Goal: Task Accomplishment & Management: Manage account settings

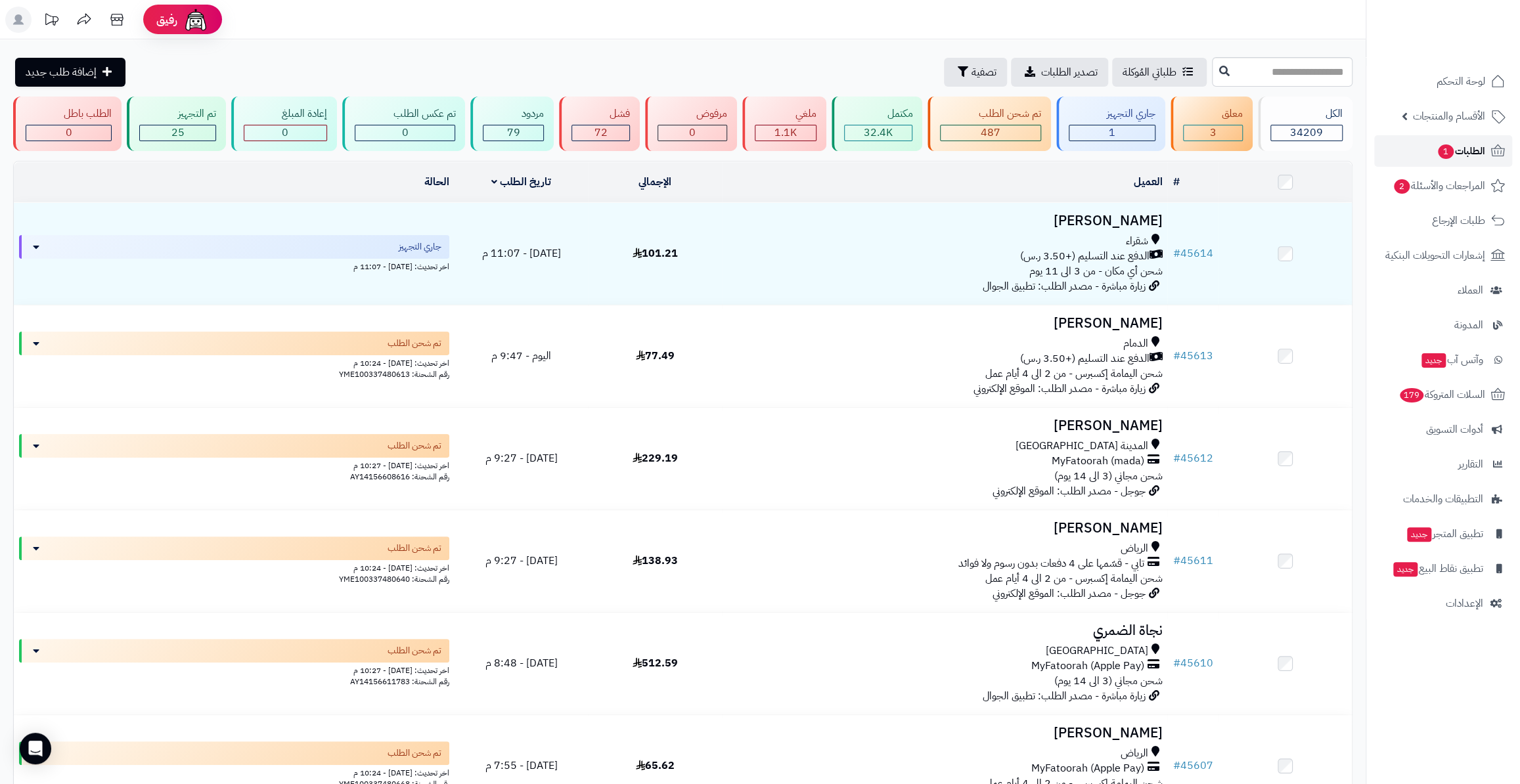
click at [1420, 149] on link "الطلبات 1" at bounding box center [1443, 151] width 138 height 32
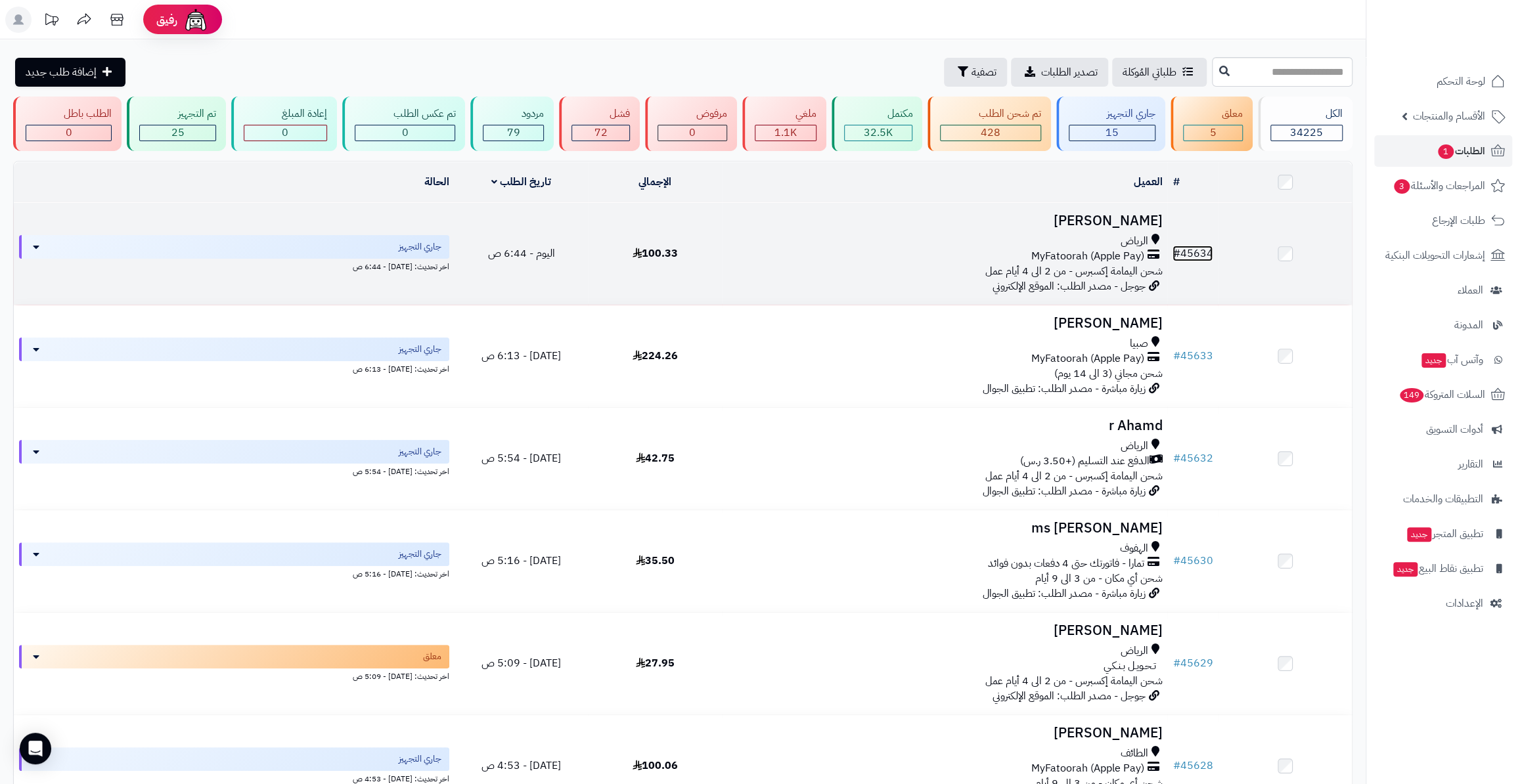
click at [1193, 246] on link "# 45634" at bounding box center [1192, 254] width 40 height 16
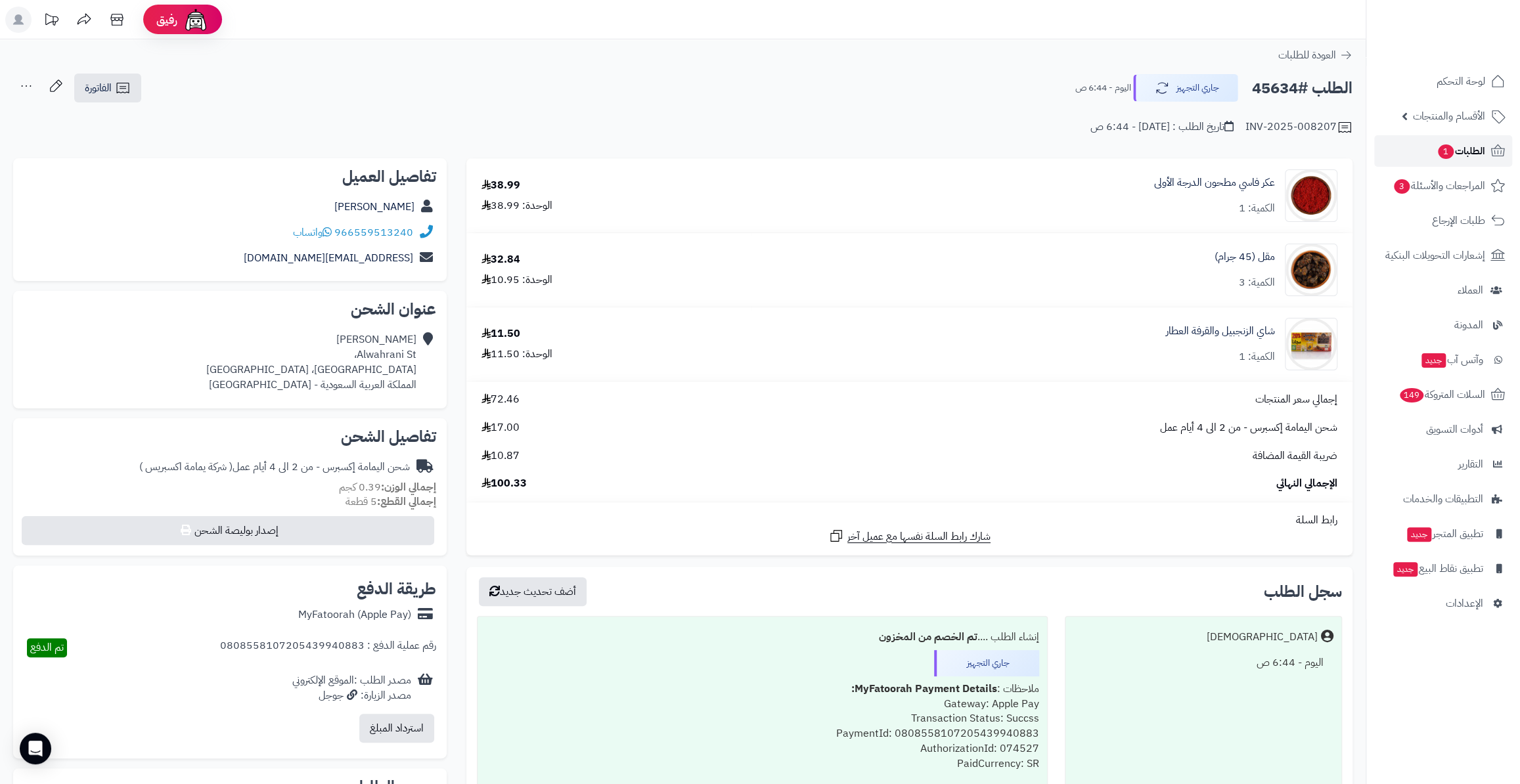
click at [1445, 150] on span "1" at bounding box center [1446, 152] width 16 height 15
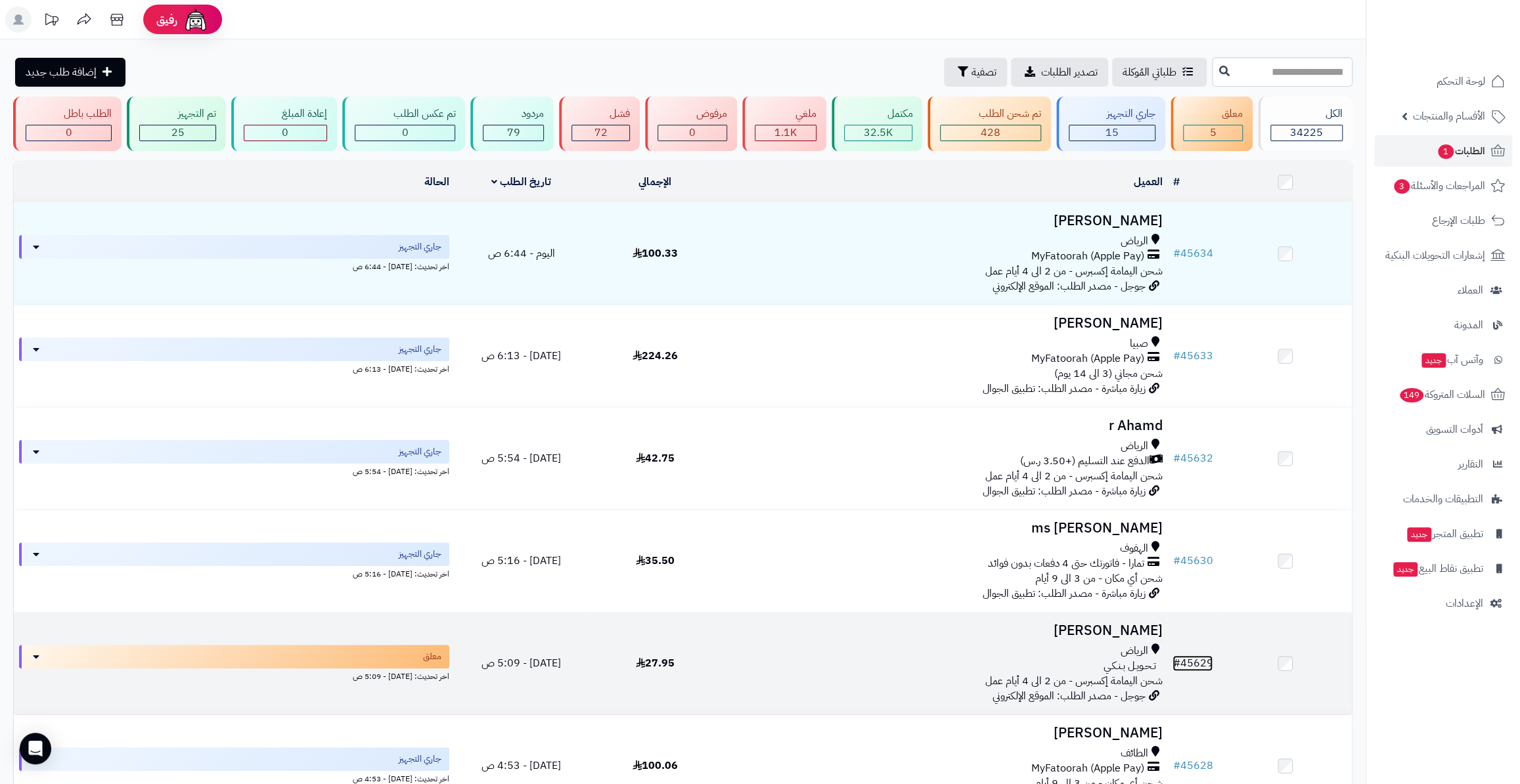
click at [1187, 655] on link "# 45629" at bounding box center [1192, 663] width 40 height 16
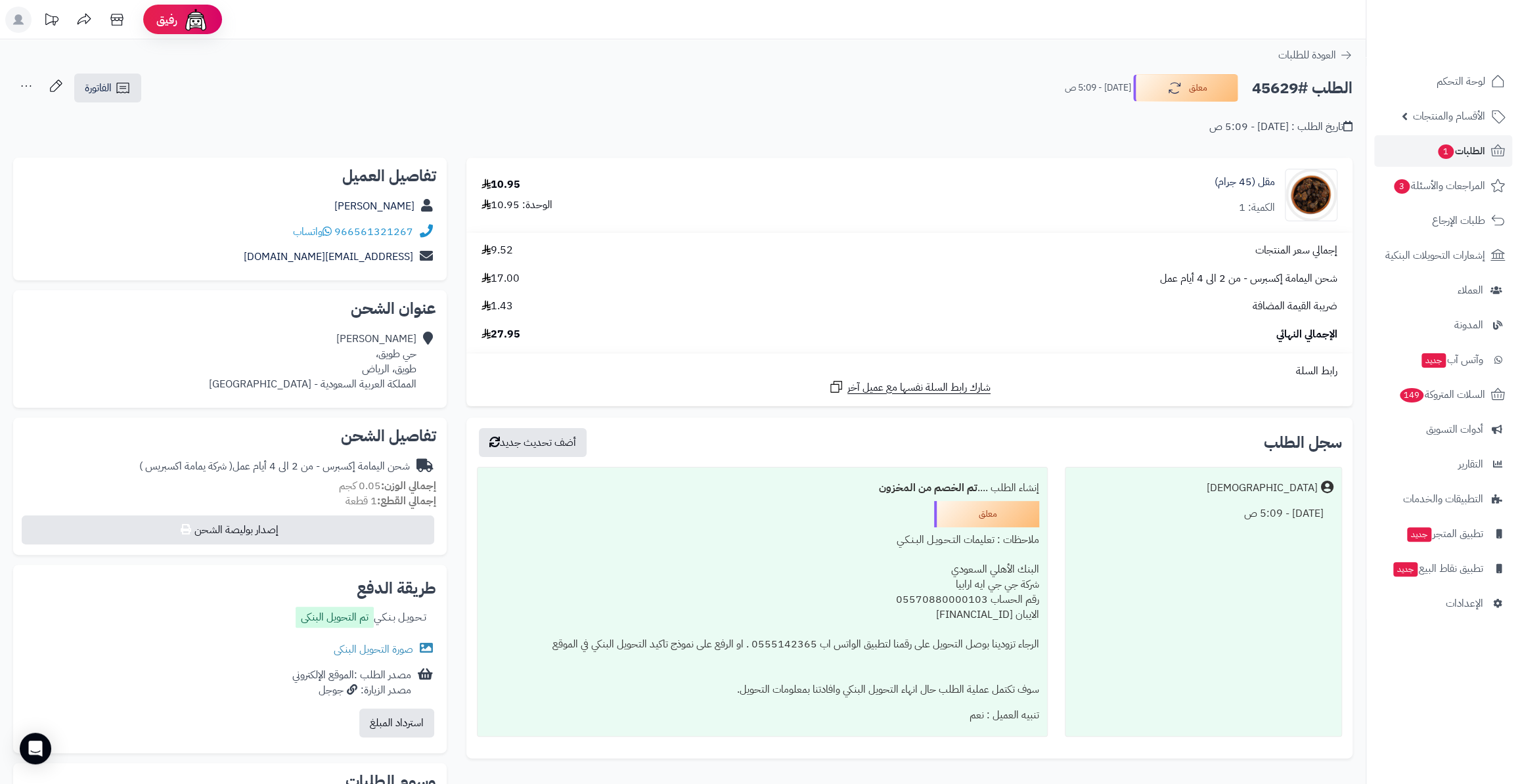
click at [1215, 66] on div "**********" at bounding box center [682, 538] width 1365 height 998
click at [1196, 73] on button "معلق" at bounding box center [1185, 87] width 105 height 28
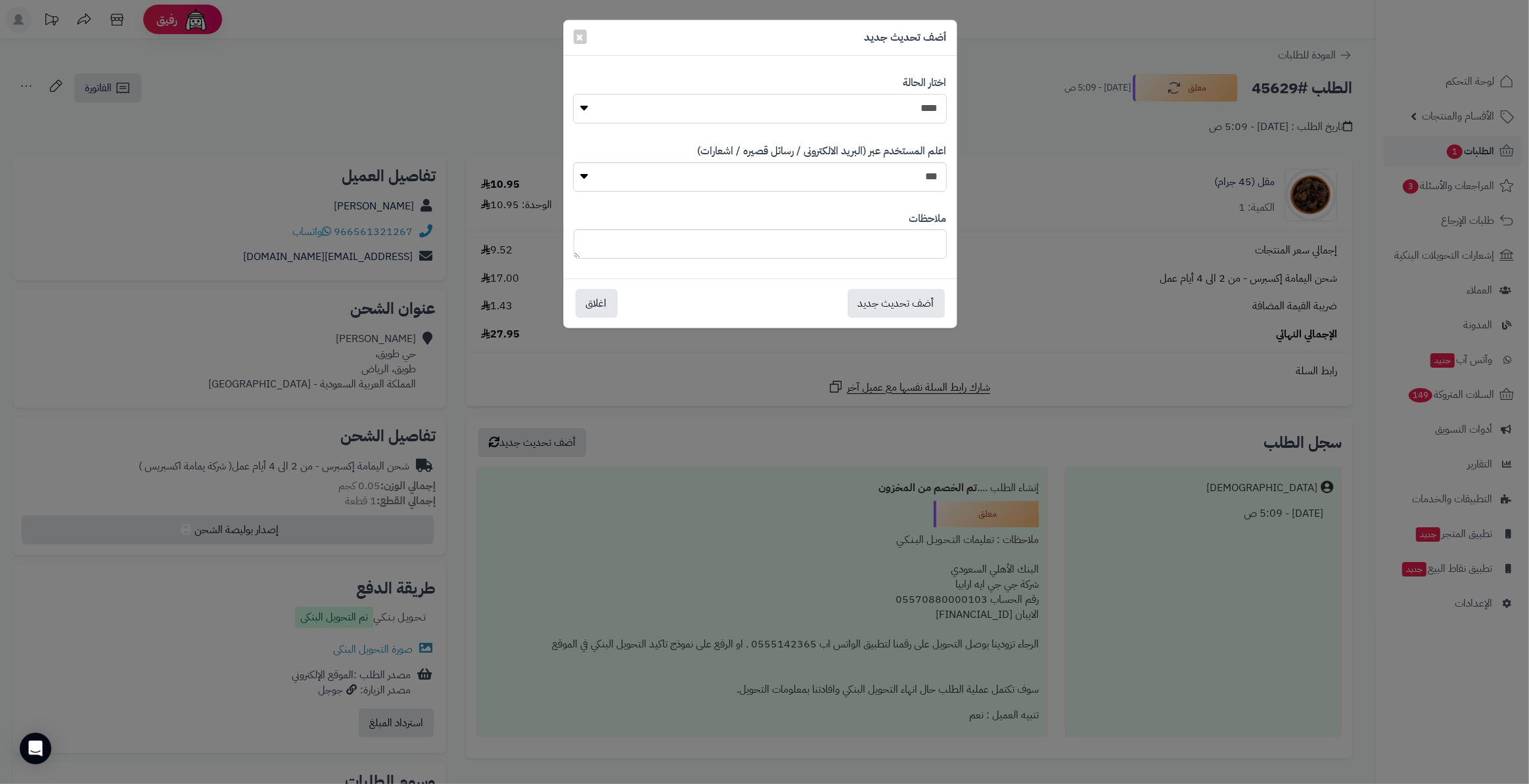
click at [802, 100] on select "**********" at bounding box center [759, 108] width 373 height 30
drag, startPoint x: 576, startPoint y: 33, endPoint x: 583, endPoint y: 38, distance: 8.6
click at [579, 35] on button "×" at bounding box center [580, 37] width 13 height 15
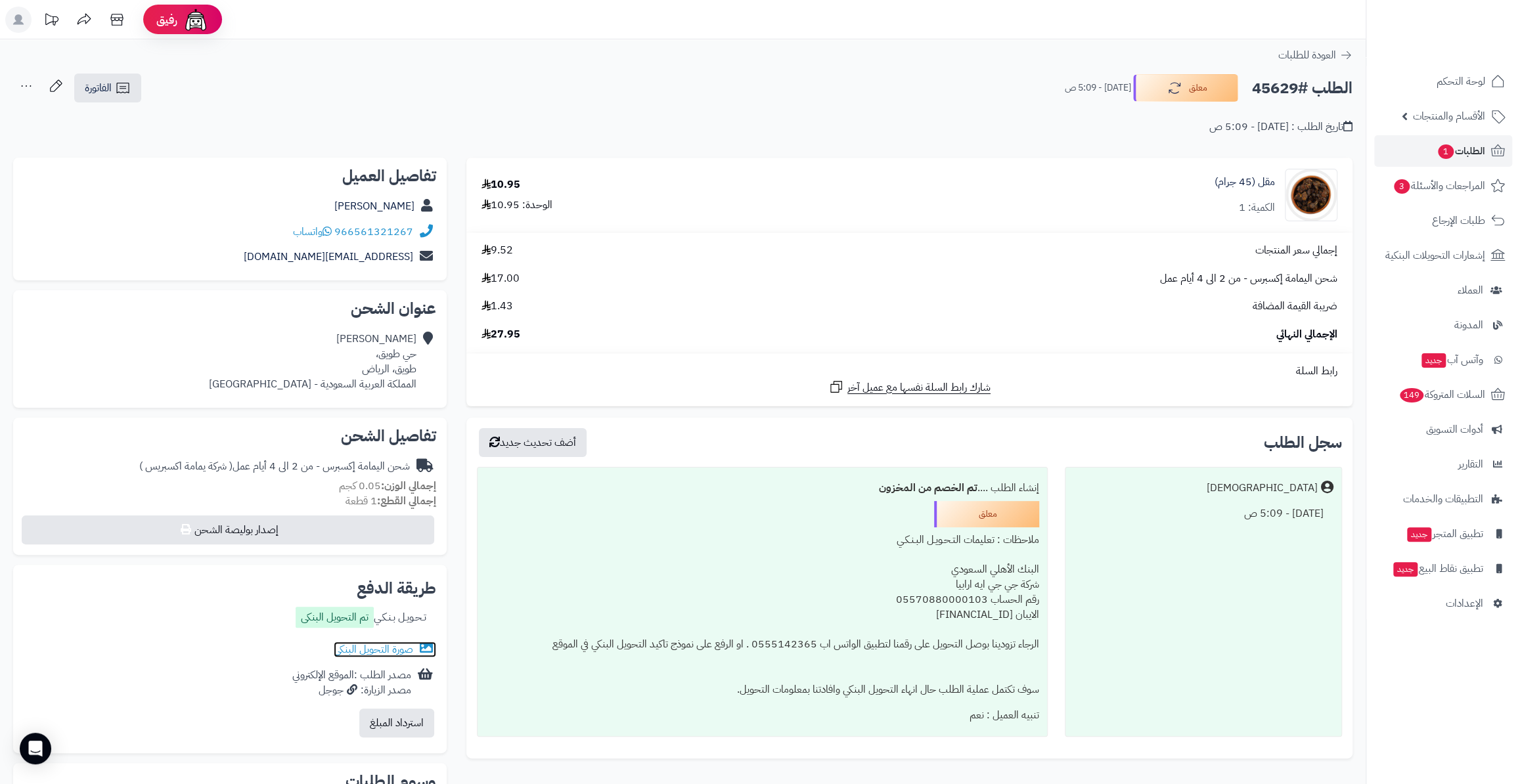
click at [368, 654] on link "صورة التحويل البنكى" at bounding box center [385, 650] width 102 height 16
click at [1152, 98] on button "معلق" at bounding box center [1185, 87] width 105 height 28
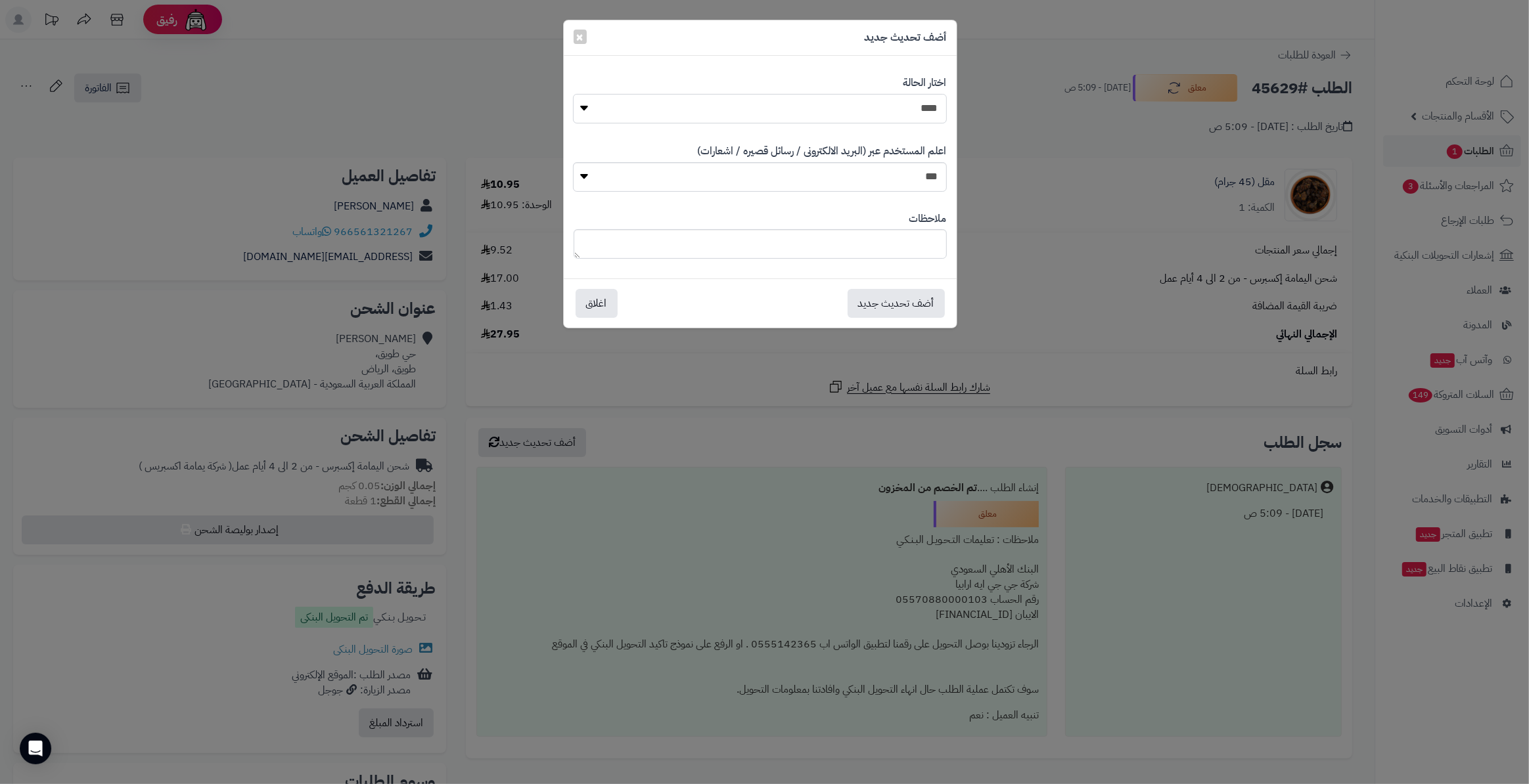
click at [853, 117] on select "**********" at bounding box center [759, 108] width 373 height 30
select select "*"
click at [573, 94] on select "**********" at bounding box center [759, 108] width 373 height 30
click at [886, 295] on button "أضف تحديث جديد" at bounding box center [896, 303] width 97 height 29
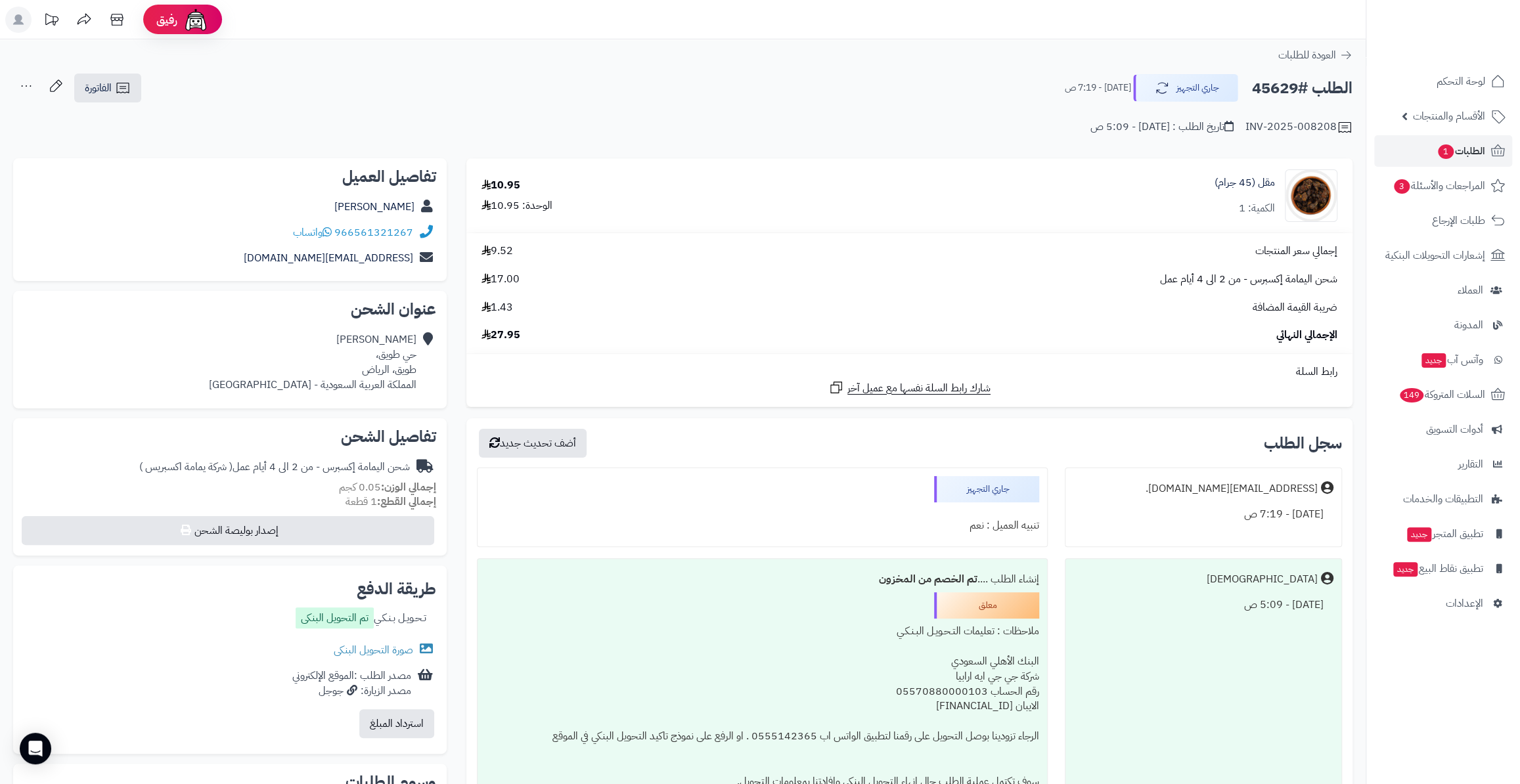
click at [1453, 150] on span "الطلبات 1" at bounding box center [1461, 151] width 49 height 19
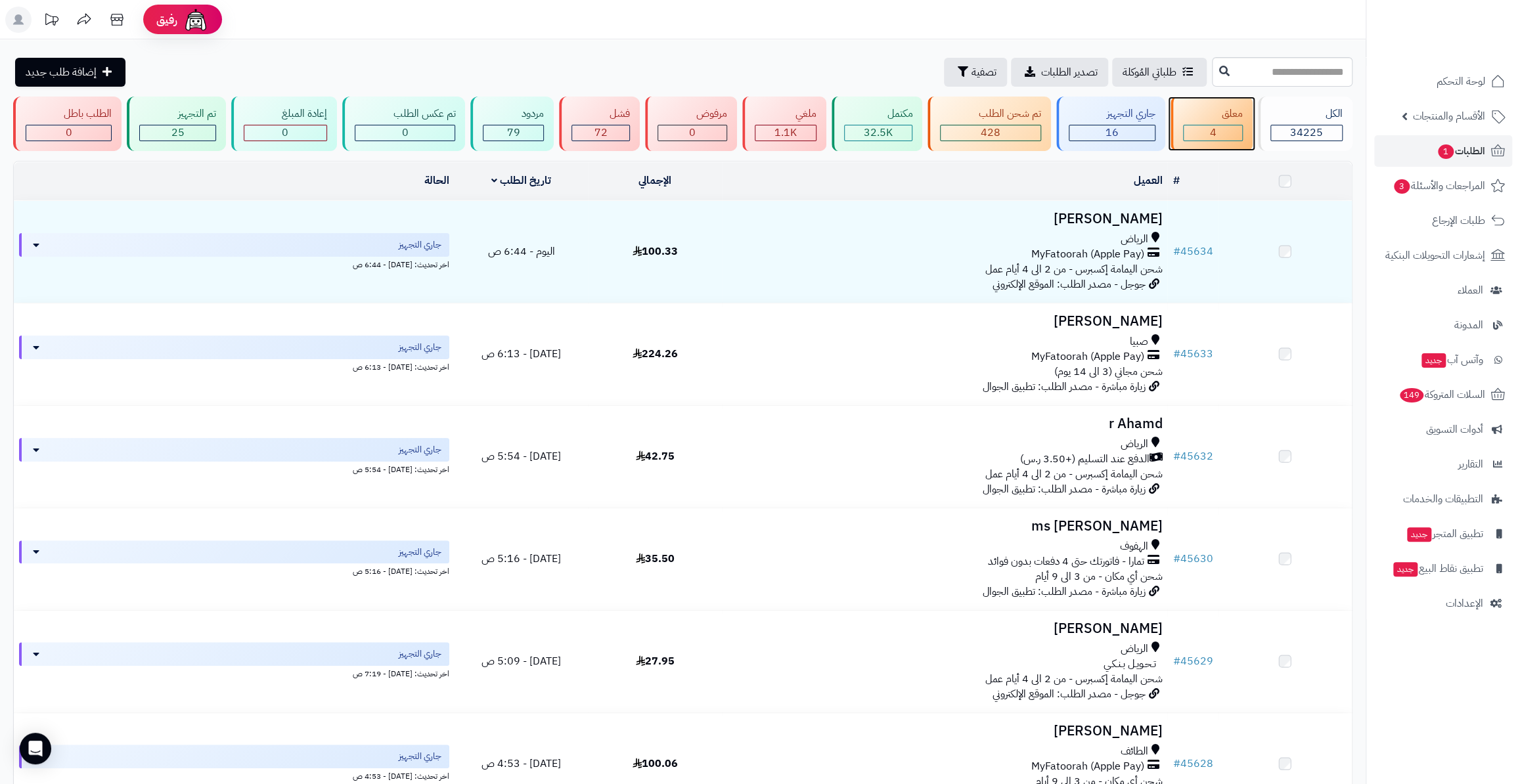
click at [1220, 127] on div "4" at bounding box center [1212, 133] width 58 height 15
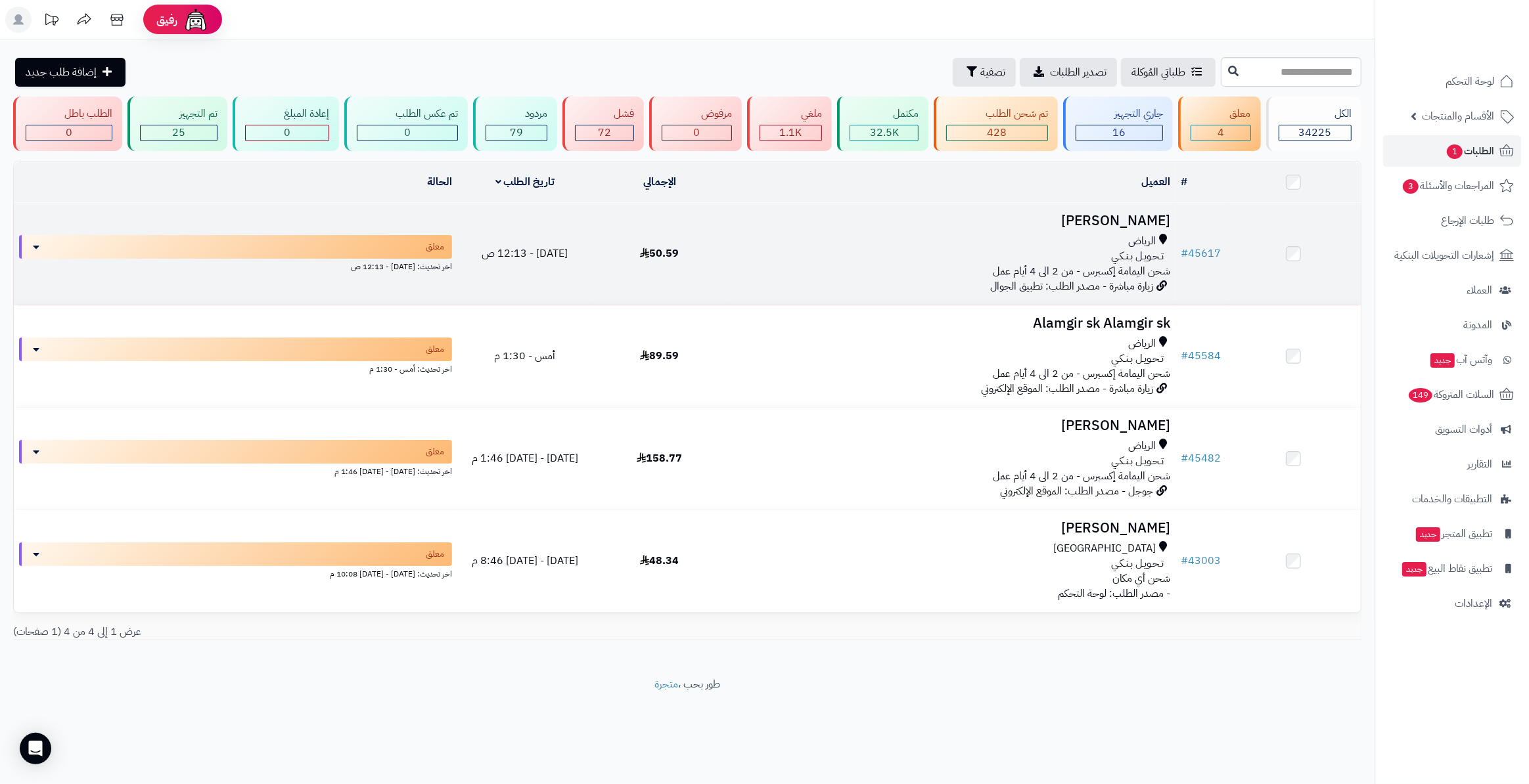
click at [1198, 262] on td "# 45617" at bounding box center [1200, 254] width 50 height 102
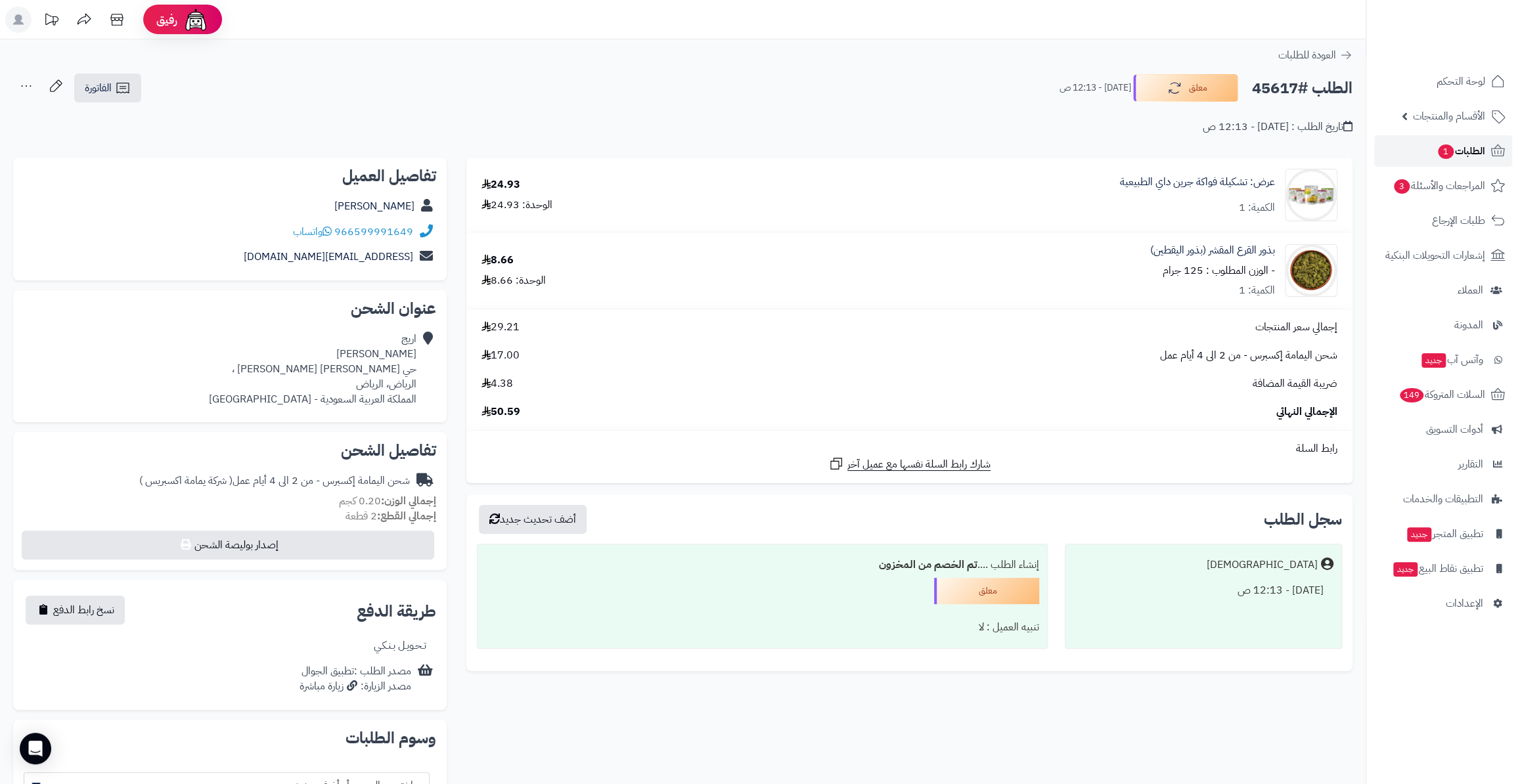
click at [1476, 148] on span "الطلبات 1" at bounding box center [1461, 151] width 49 height 19
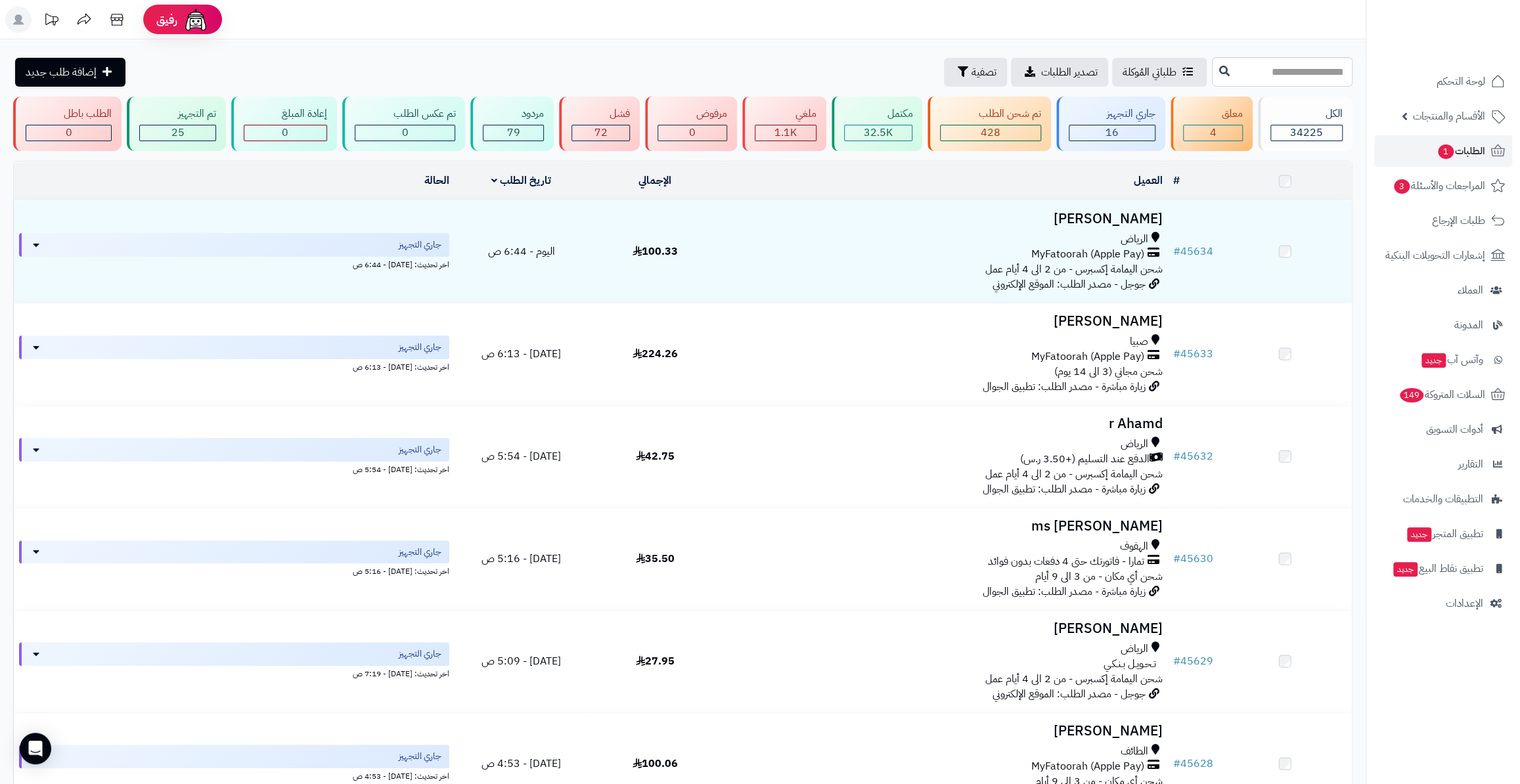
click at [1207, 143] on div "معلق 4" at bounding box center [1211, 124] width 81 height 54
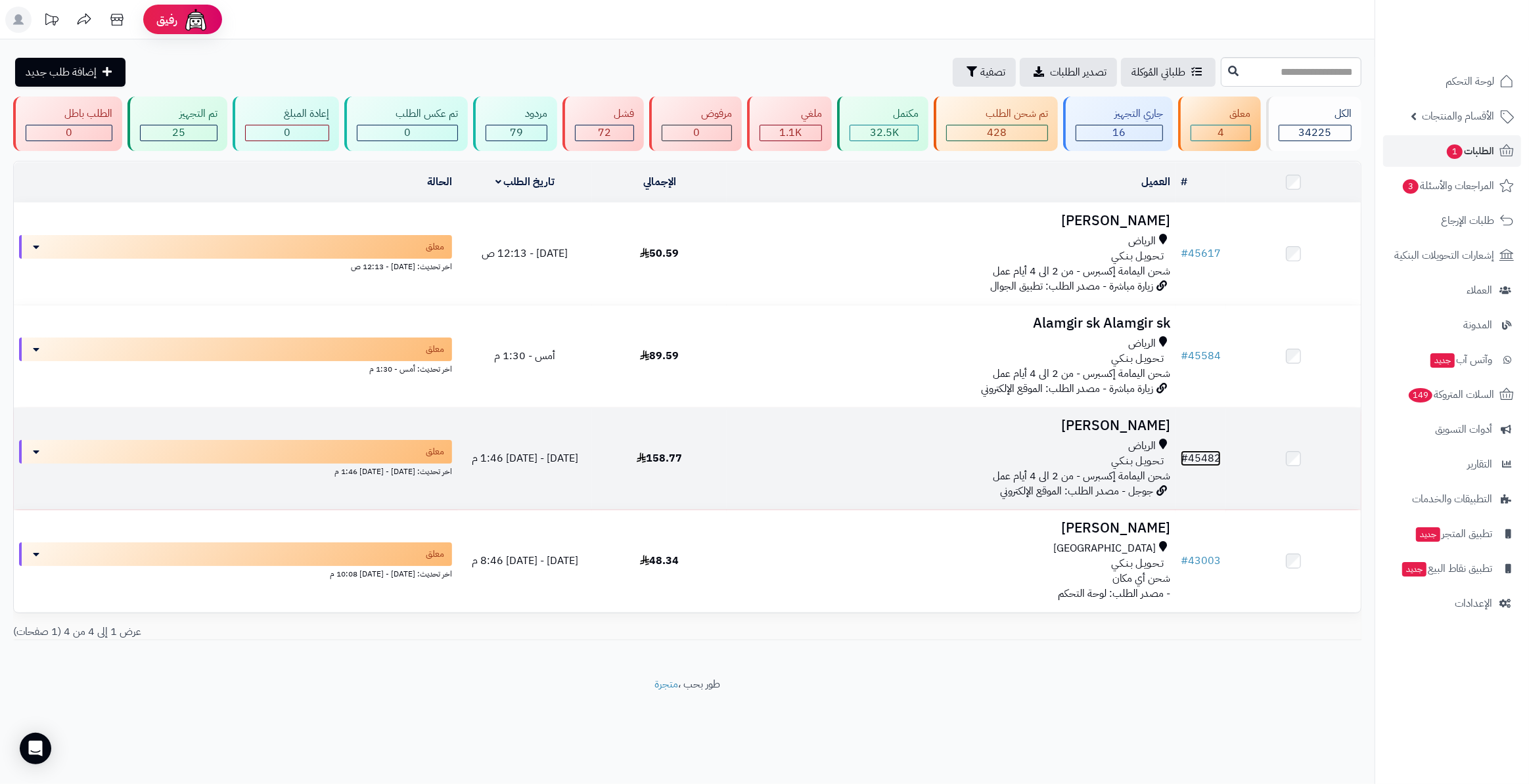
click at [1220, 450] on link "# 45482" at bounding box center [1200, 458] width 40 height 16
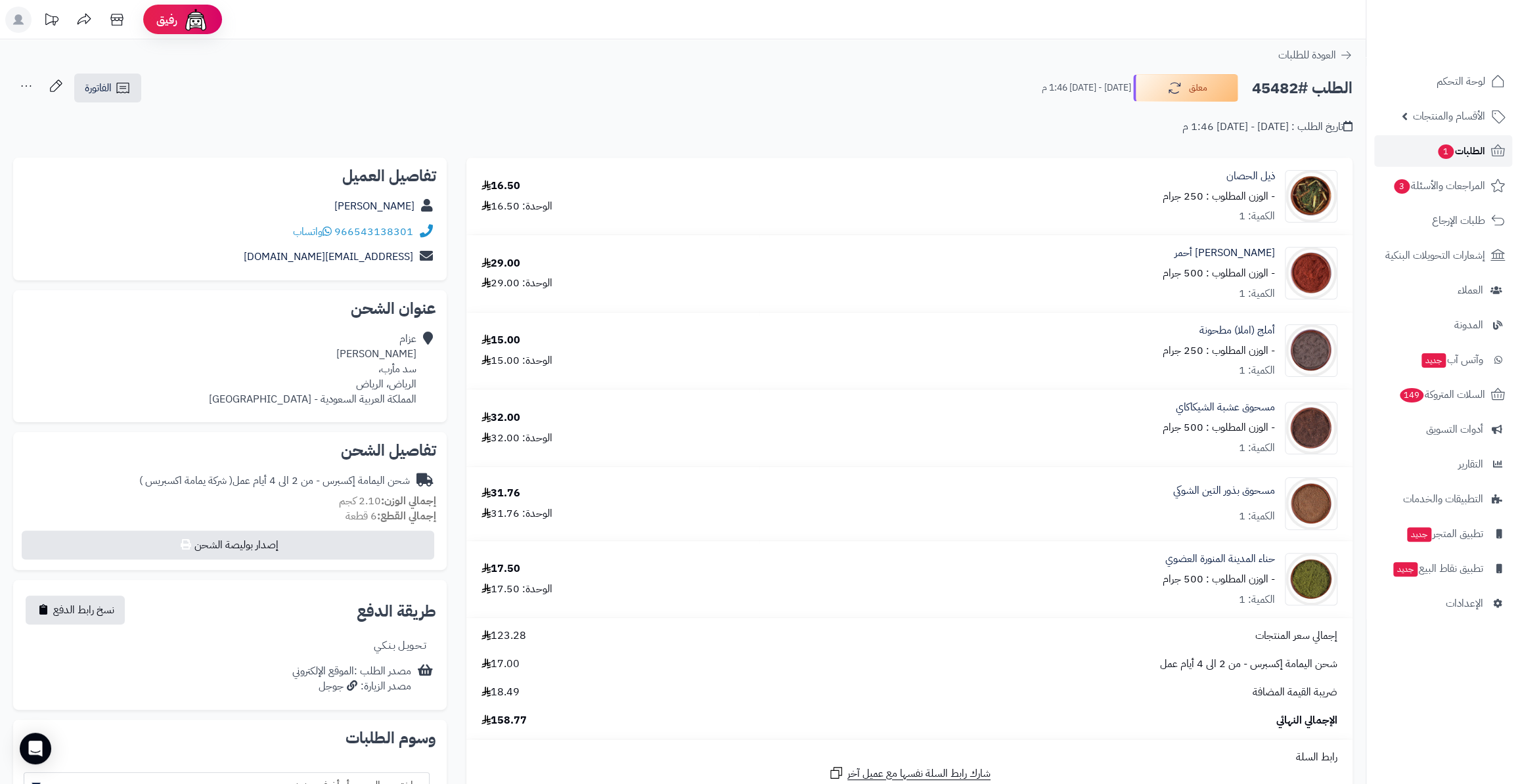
click at [1466, 139] on link "الطلبات 1" at bounding box center [1443, 151] width 138 height 32
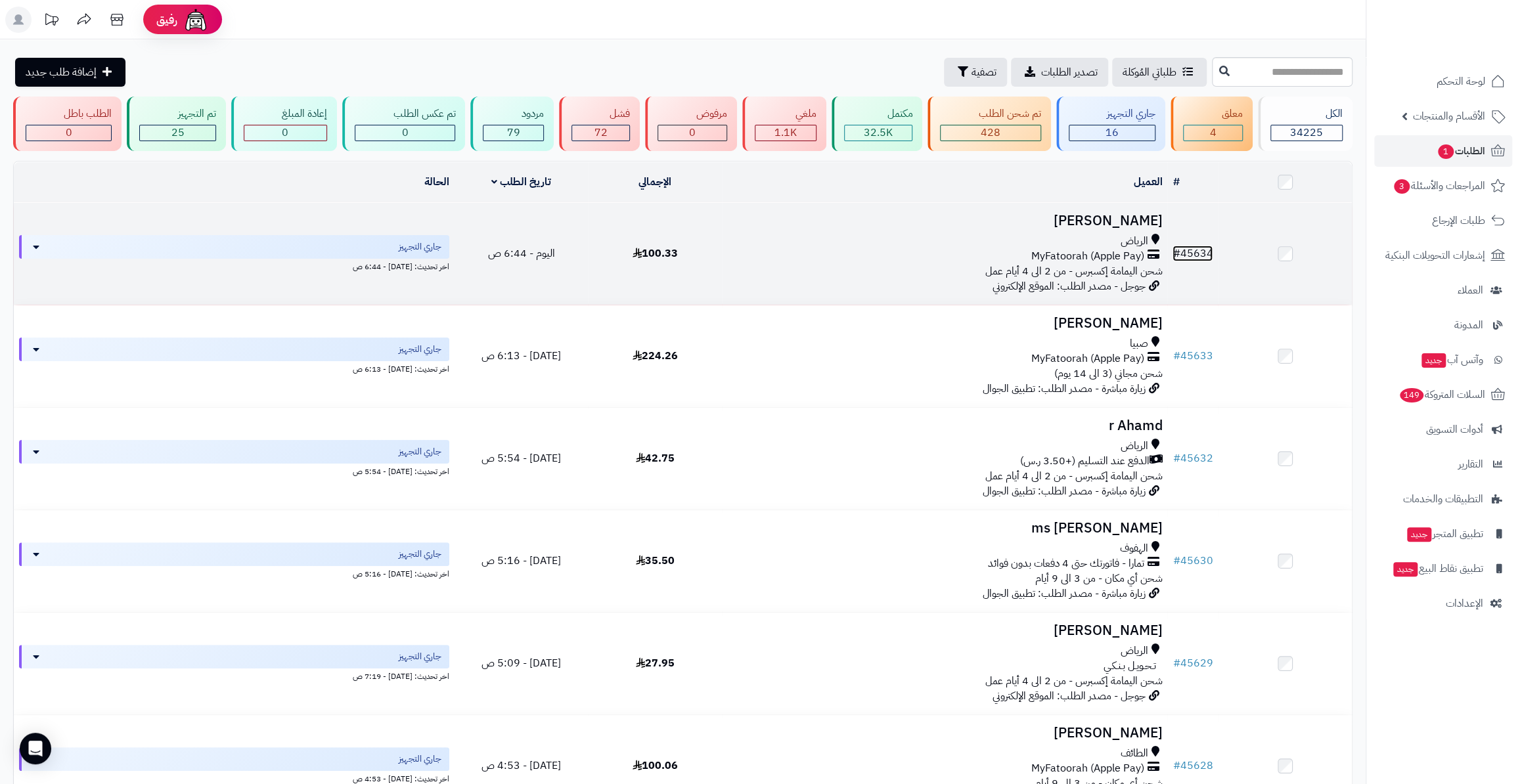
click at [1188, 249] on link "# 45634" at bounding box center [1192, 254] width 40 height 16
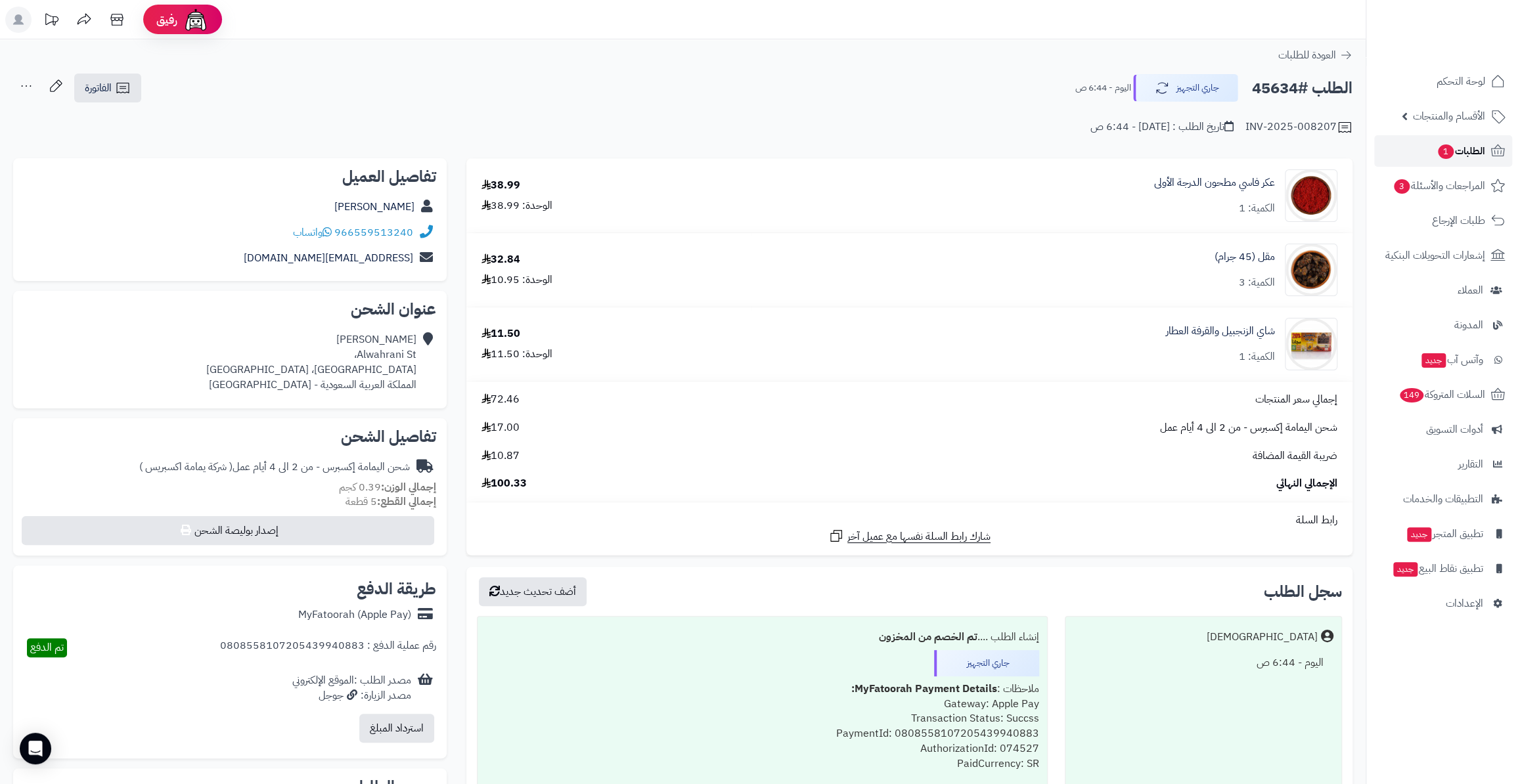
click at [1433, 158] on link "الطلبات 1" at bounding box center [1443, 151] width 138 height 32
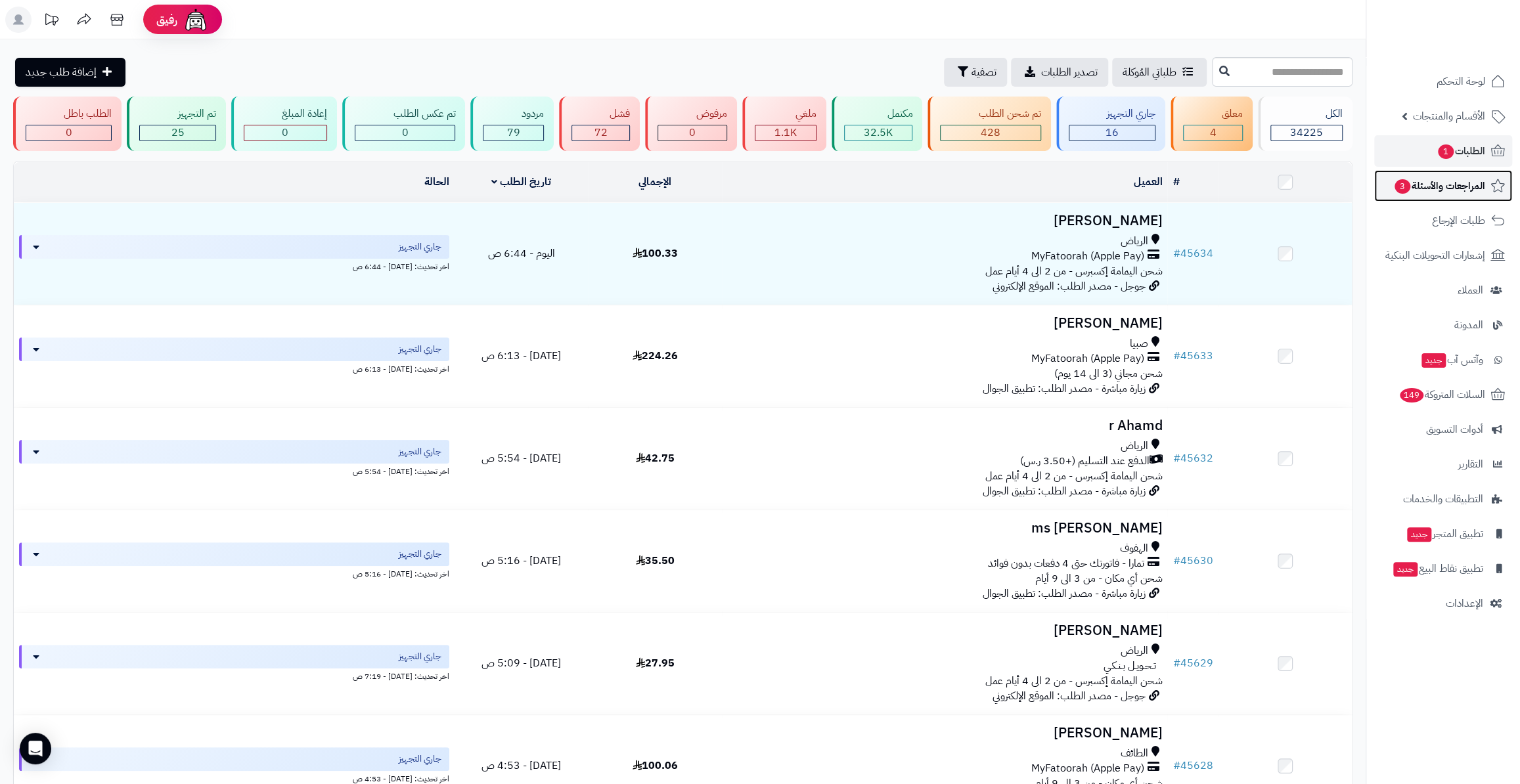
click at [1436, 184] on span "المراجعات والأسئلة 3" at bounding box center [1439, 186] width 92 height 19
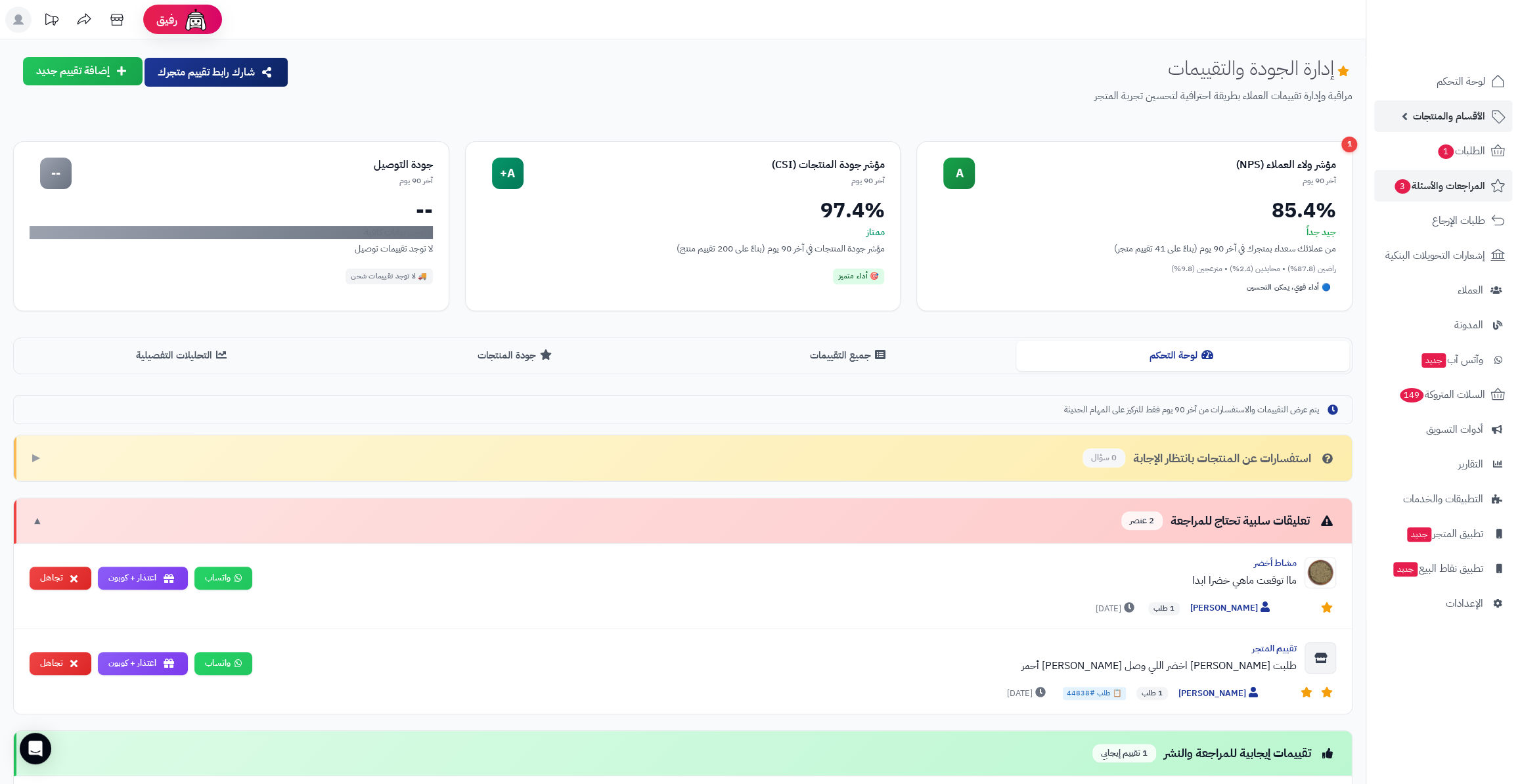
click at [1439, 113] on span "الأقسام والمنتجات" at bounding box center [1449, 116] width 72 height 19
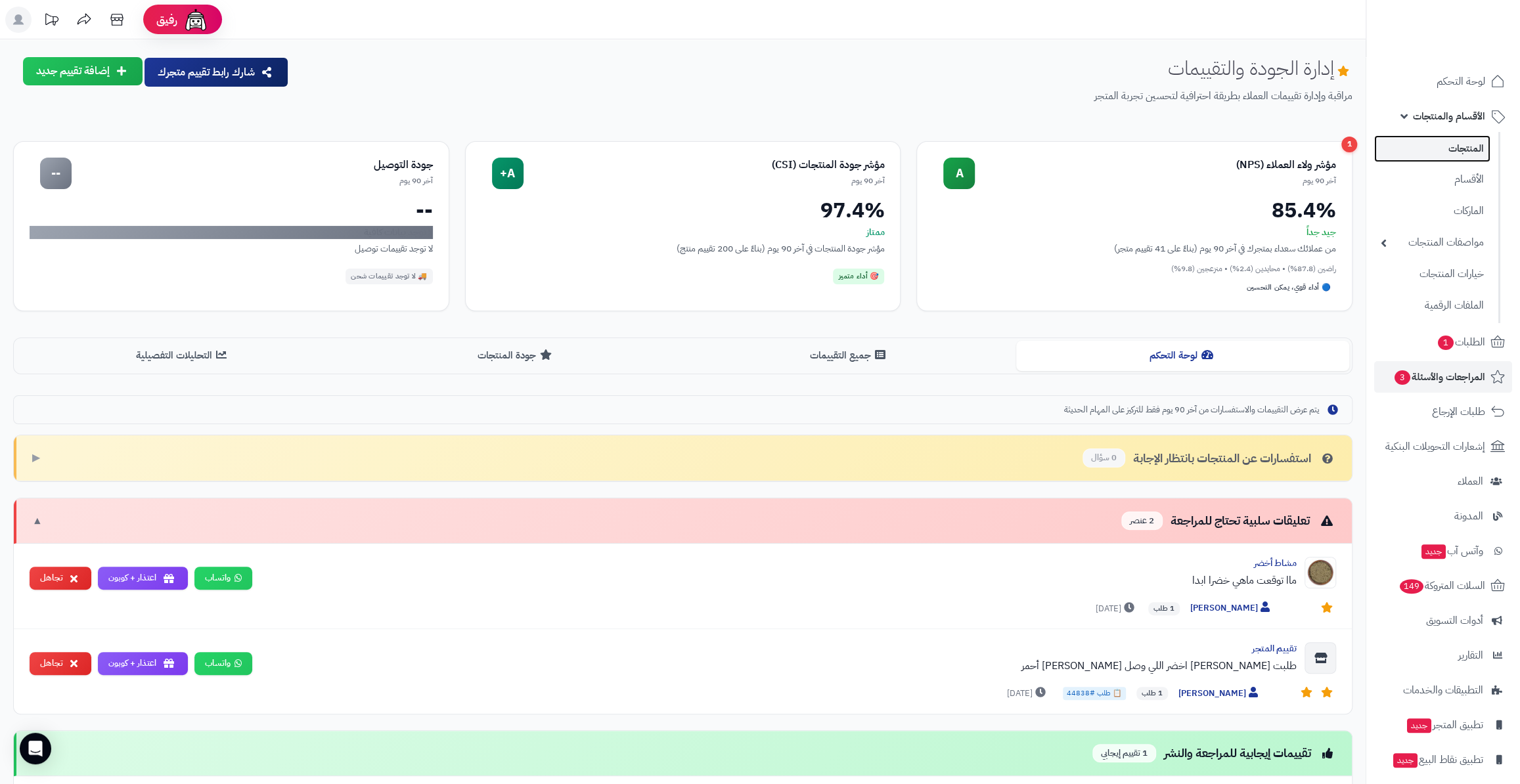
click at [1457, 155] on link "المنتجات" at bounding box center [1432, 149] width 116 height 27
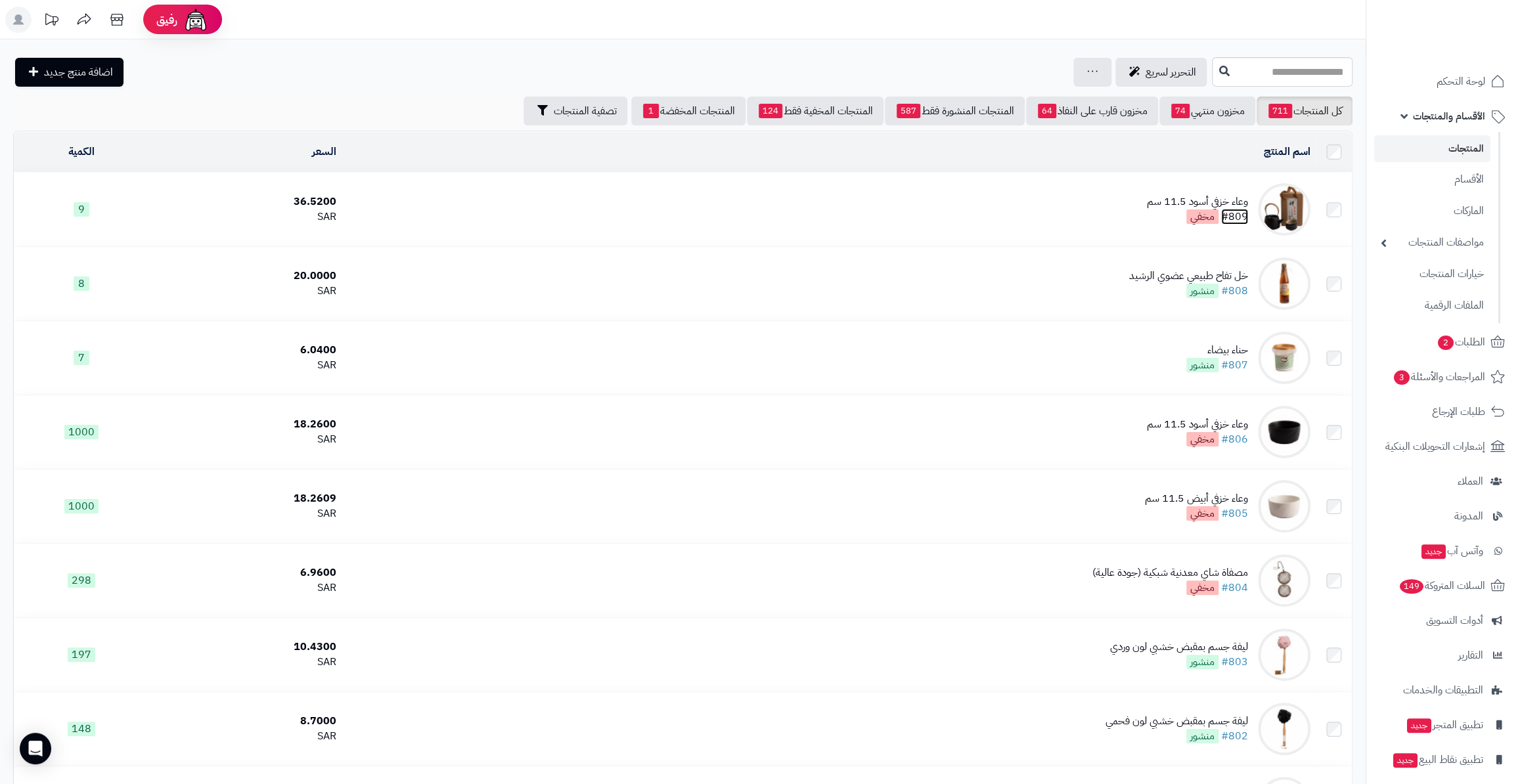
click at [1239, 216] on link "#809" at bounding box center [1234, 217] width 27 height 16
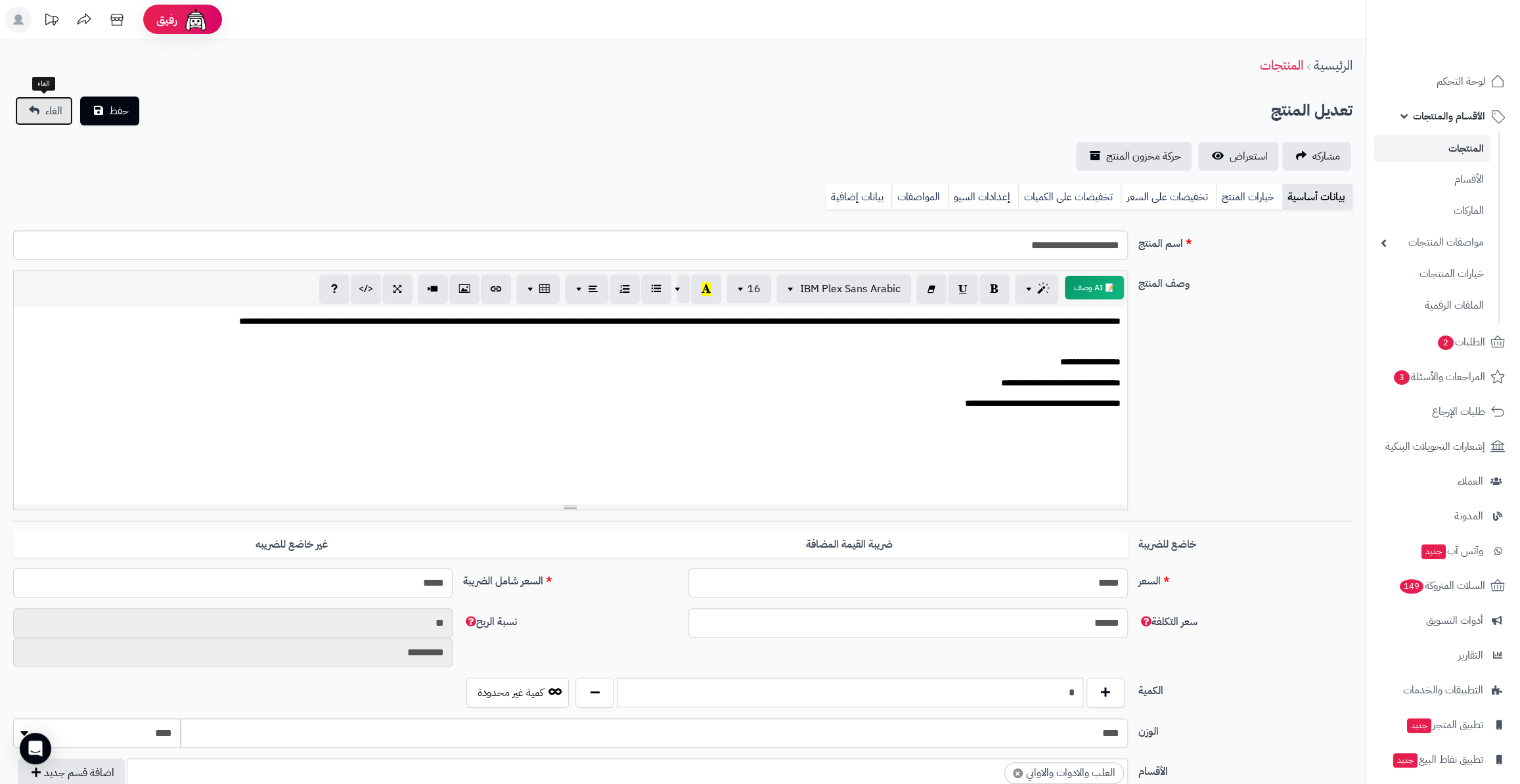
click at [64, 104] on link "الغاء" at bounding box center [44, 111] width 58 height 29
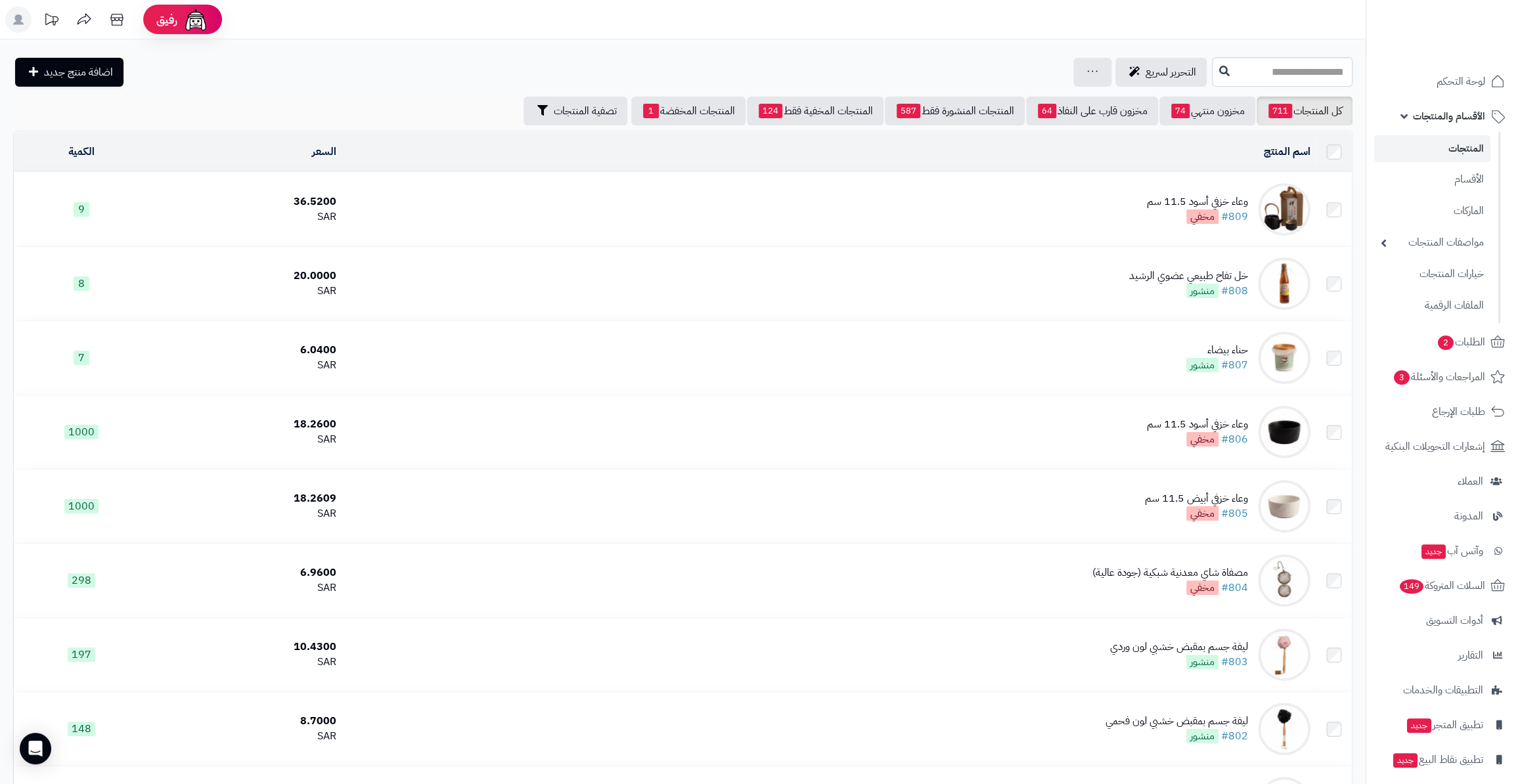
click at [1421, 148] on link "المنتجات" at bounding box center [1432, 149] width 116 height 27
